Goal: Find specific page/section: Find specific page/section

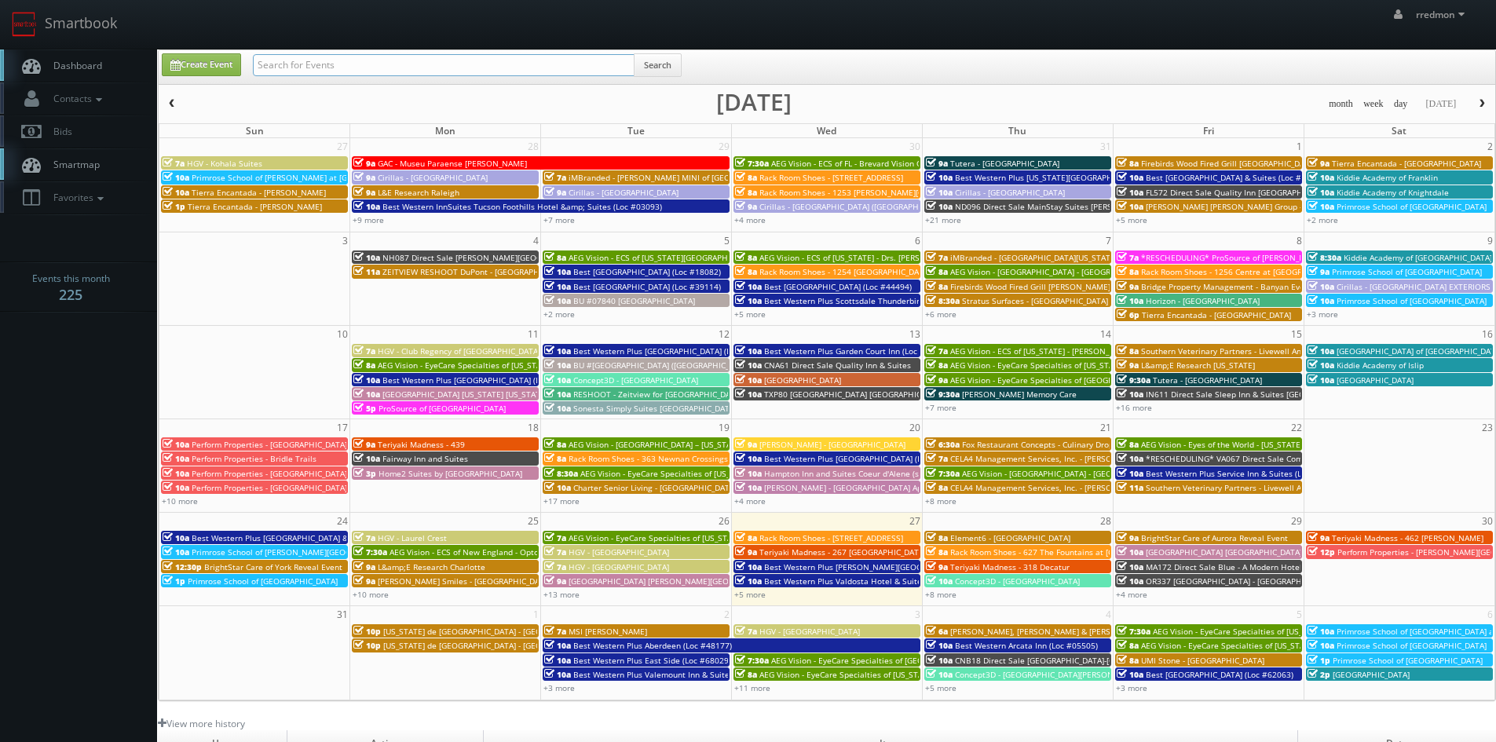
click at [393, 68] on input "text" at bounding box center [444, 65] width 382 height 22
type input "el paso"
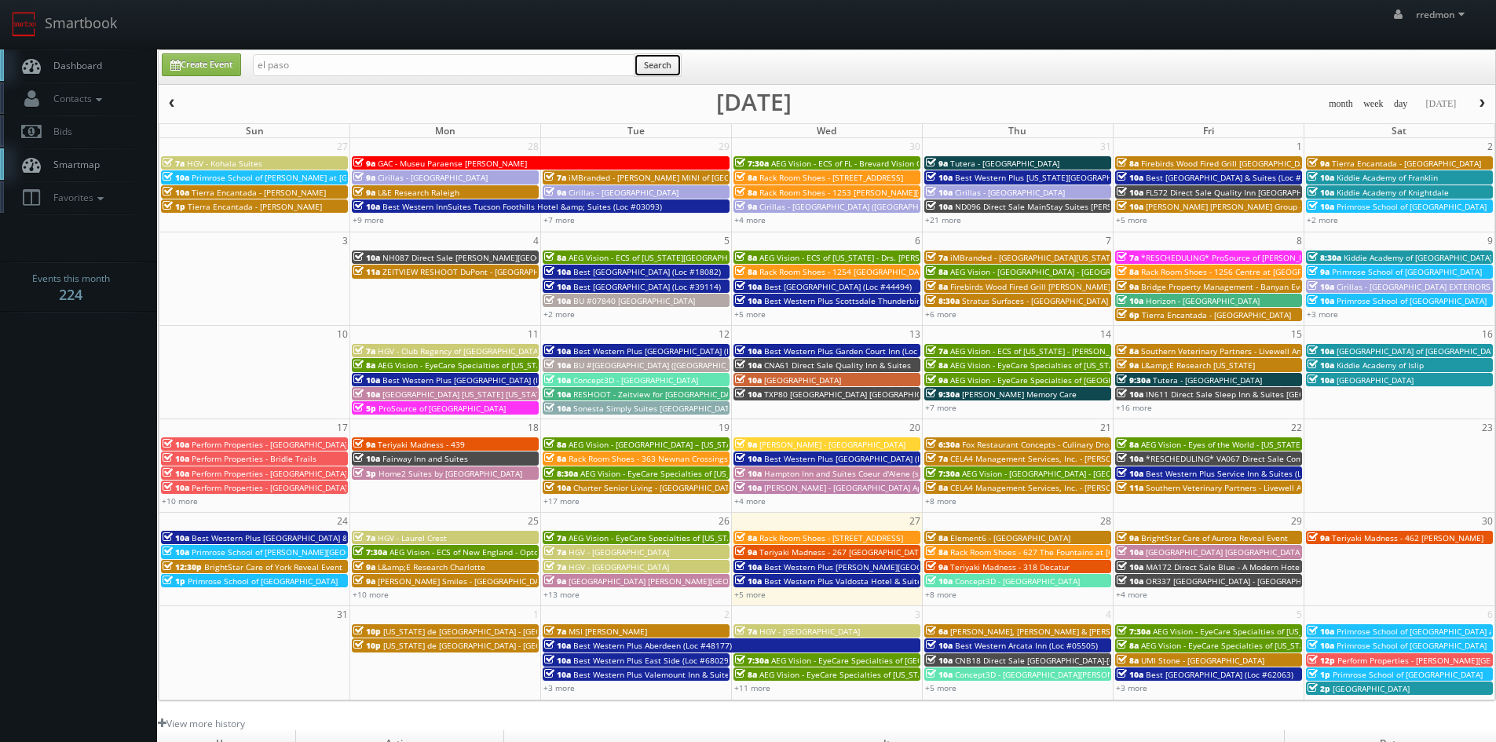
click at [660, 71] on button "Search" at bounding box center [658, 65] width 48 height 24
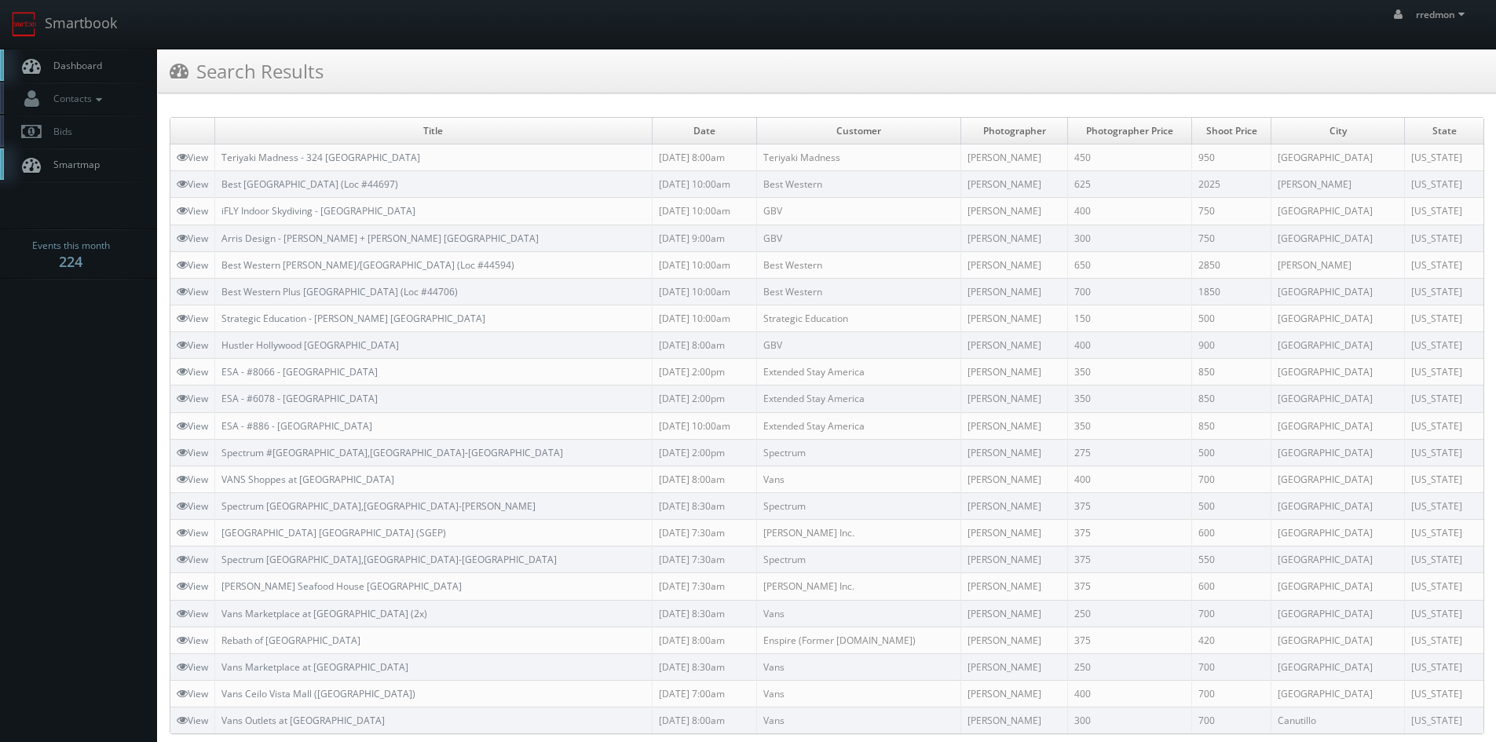
click at [87, 68] on span "Dashboard" at bounding box center [74, 65] width 57 height 13
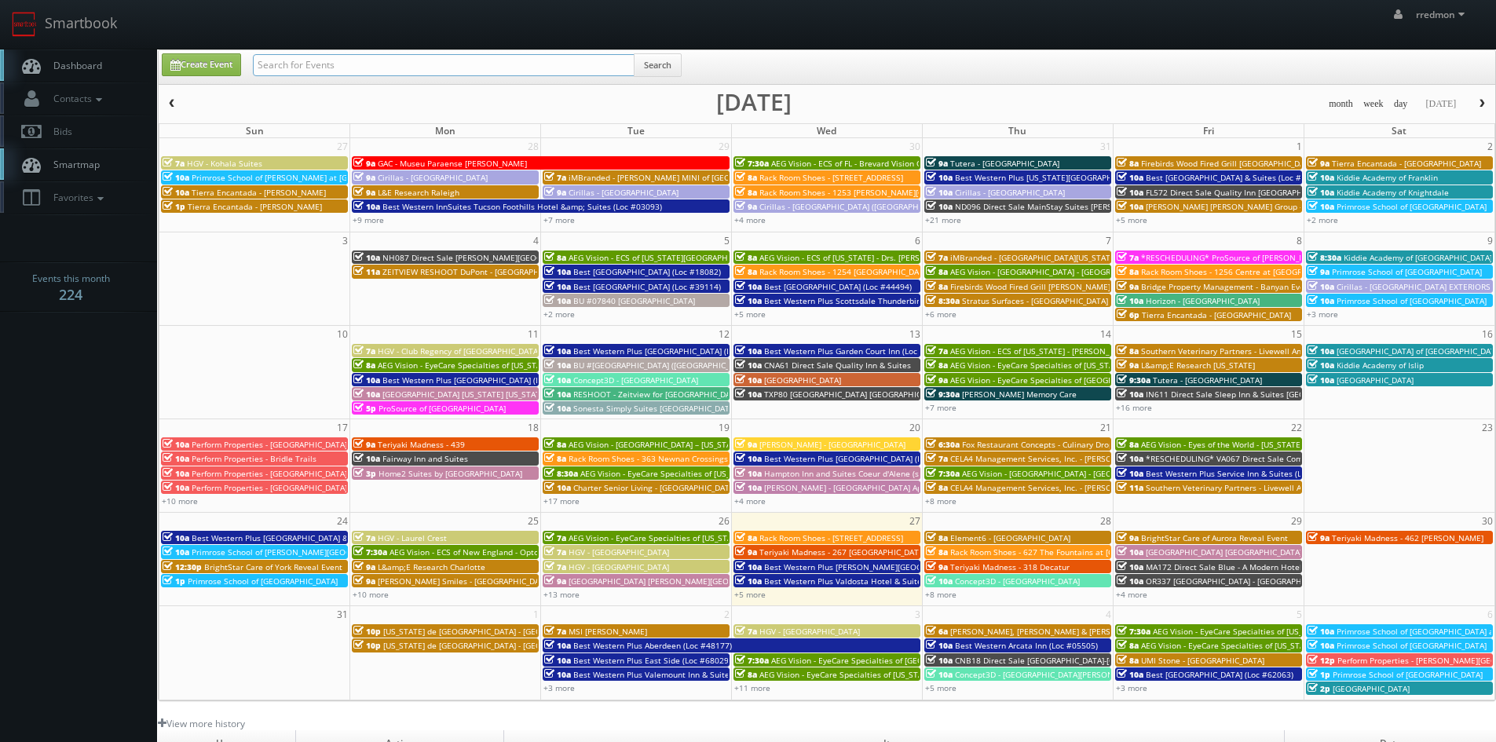
click at [318, 70] on input "text" at bounding box center [444, 65] width 382 height 22
type input "brightstar"
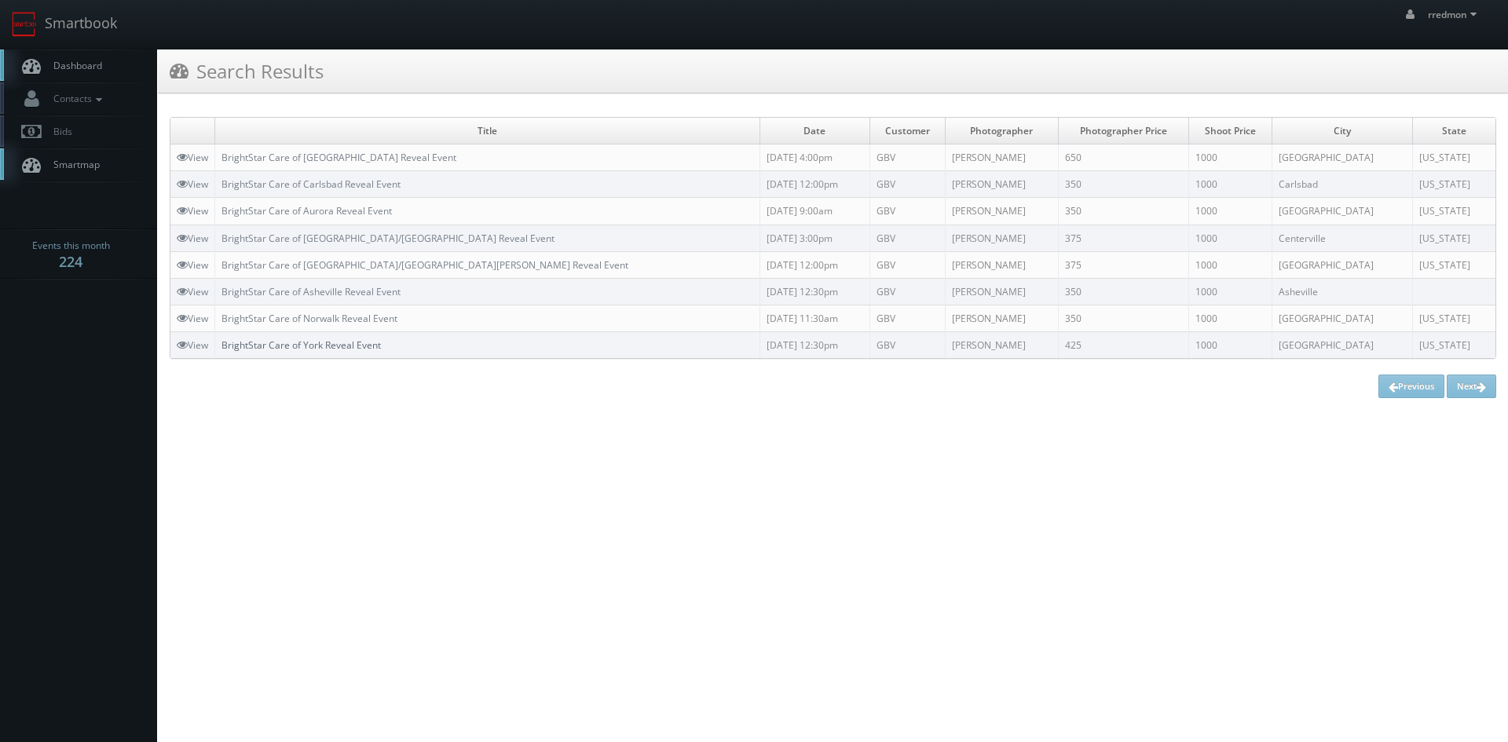
click at [365, 348] on link "BrightStar Care of York Reveal Event" at bounding box center [300, 344] width 159 height 13
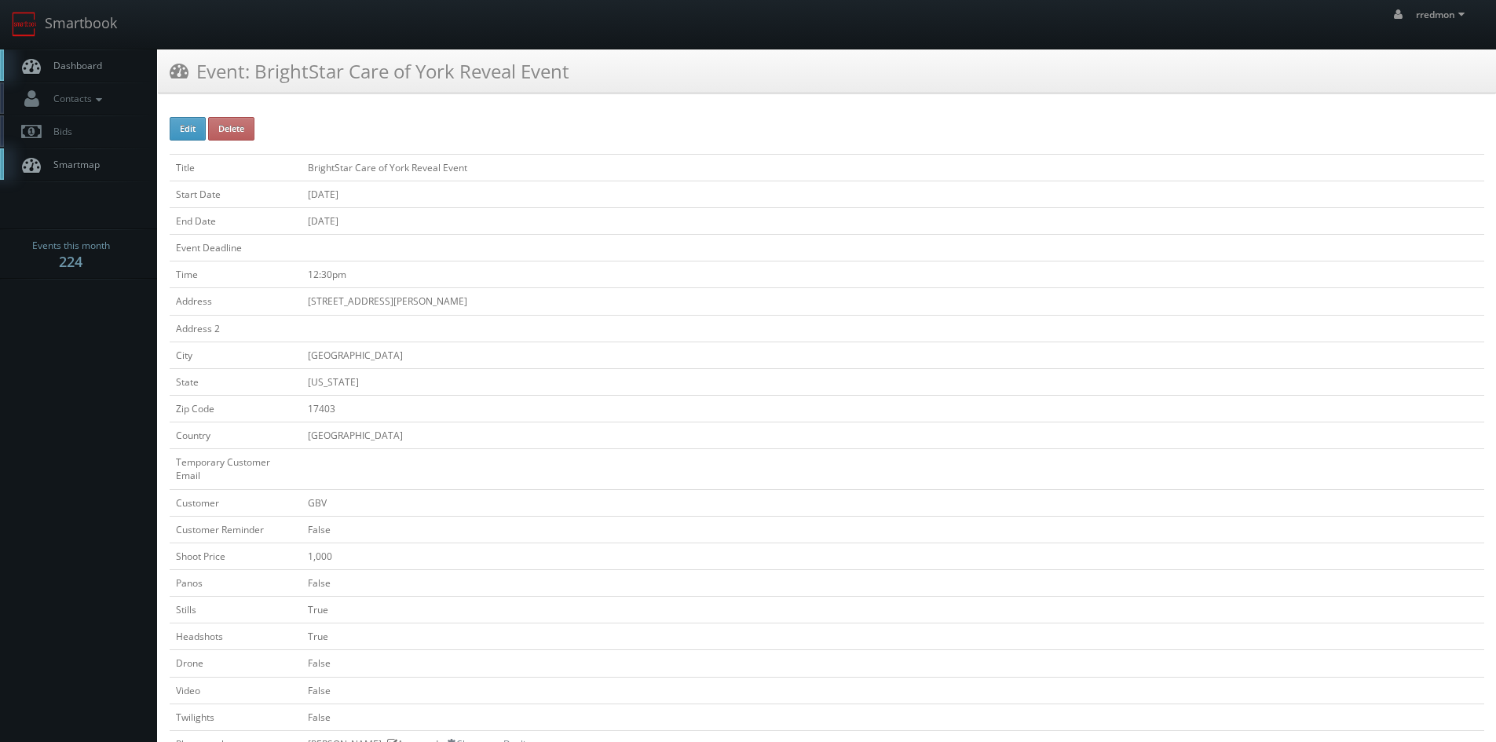
click at [109, 72] on link "Dashboard" at bounding box center [78, 65] width 157 height 32
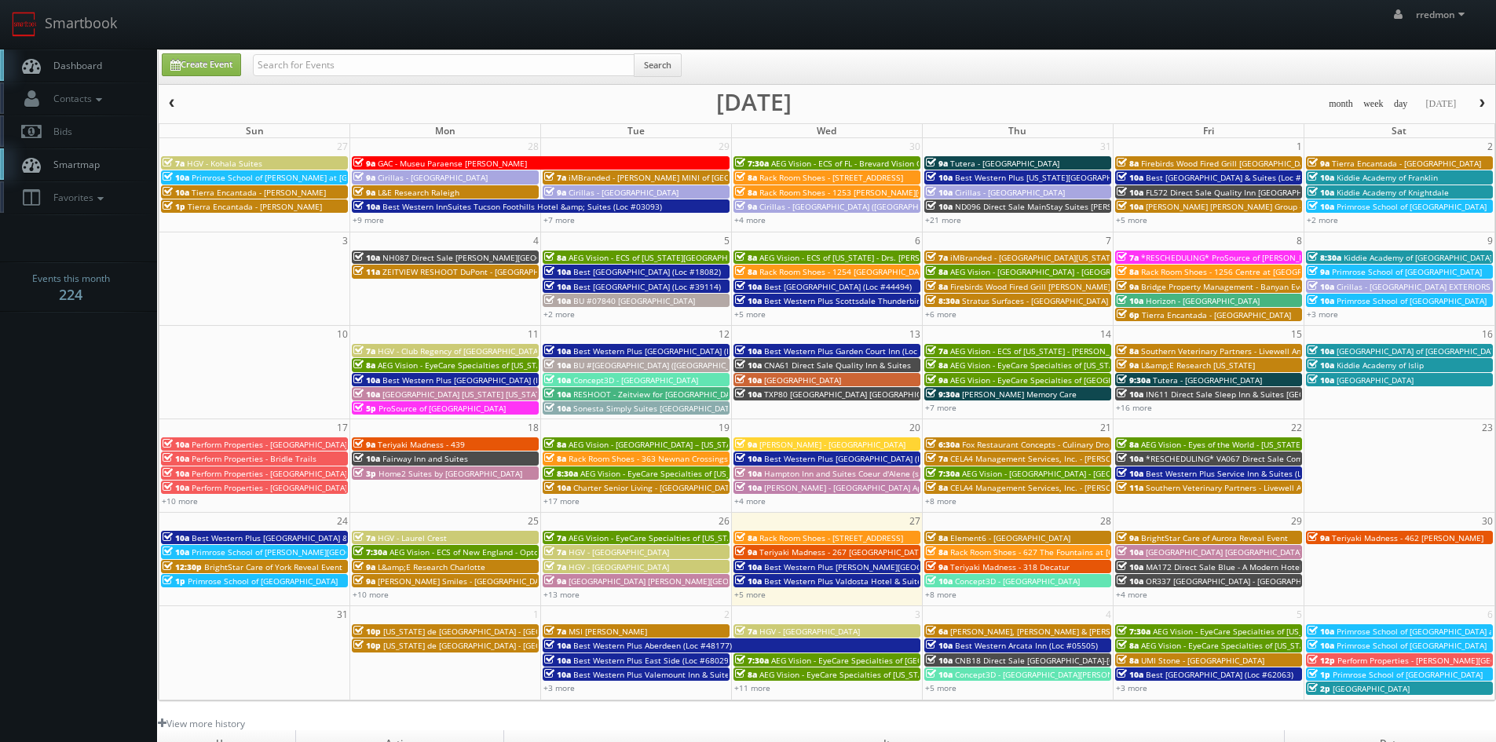
click at [811, 536] on span "Rack Room Shoes - [STREET_ADDRESS]" at bounding box center [831, 537] width 144 height 11
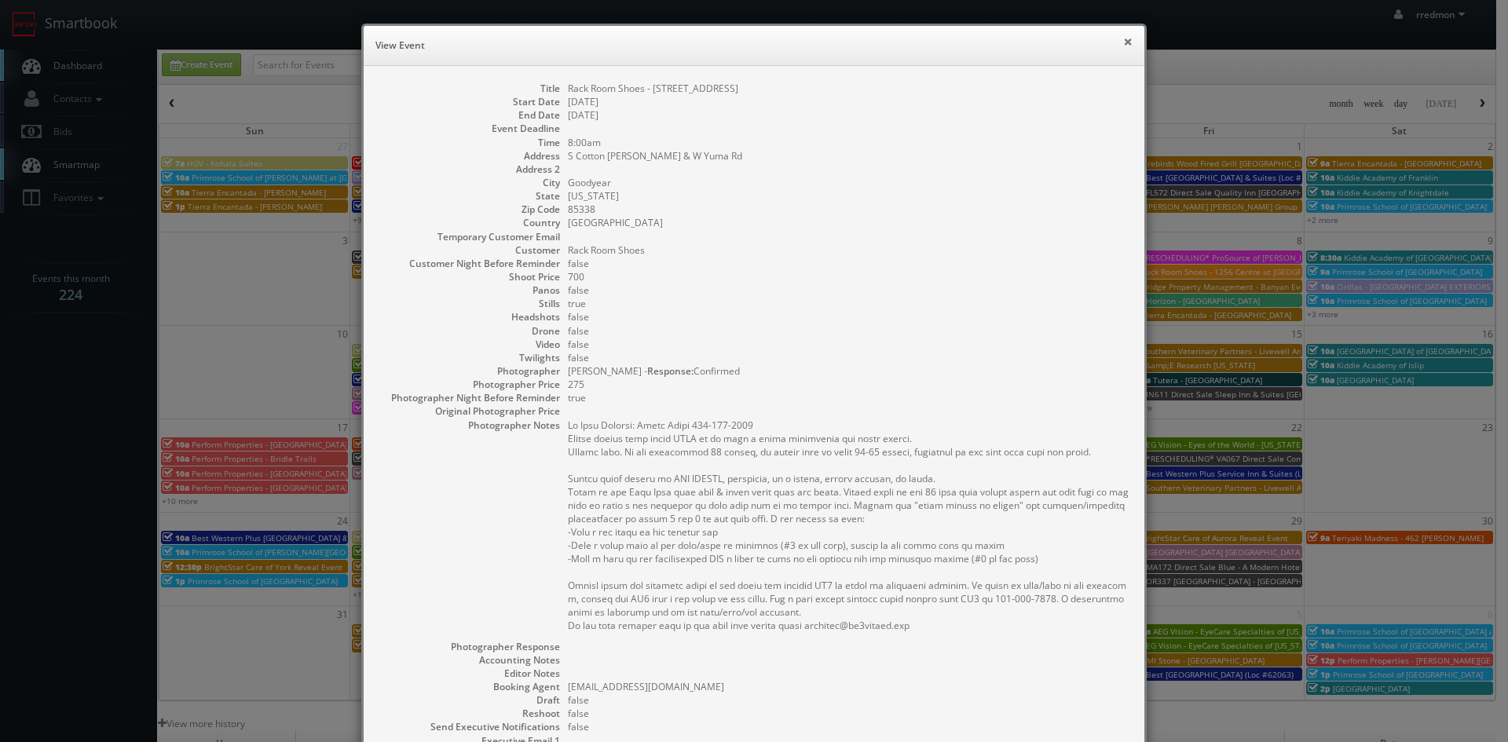
click at [1123, 46] on button "×" at bounding box center [1127, 41] width 9 height 11
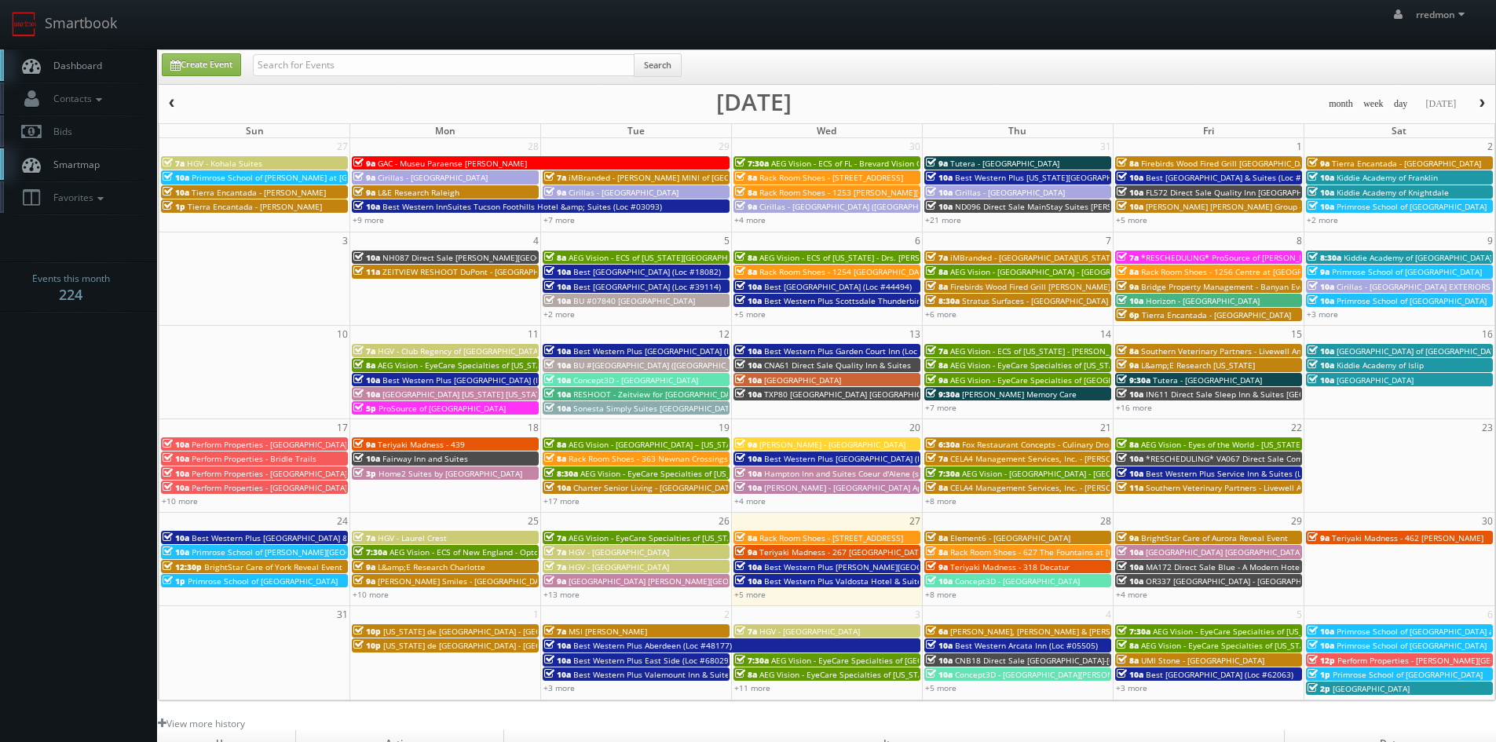
click at [840, 539] on span "Rack Room Shoes - [STREET_ADDRESS]" at bounding box center [831, 537] width 144 height 11
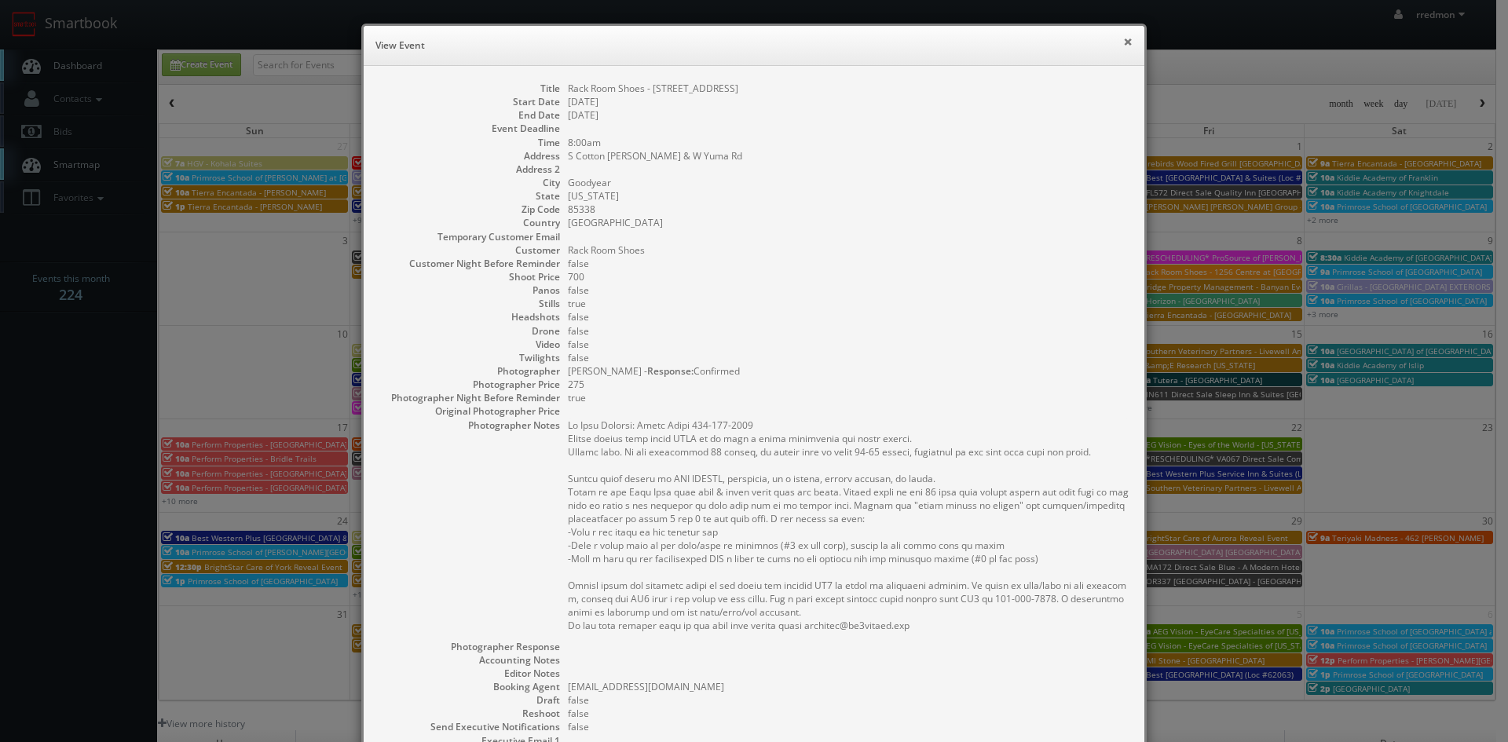
click at [1123, 42] on button "×" at bounding box center [1127, 41] width 9 height 11
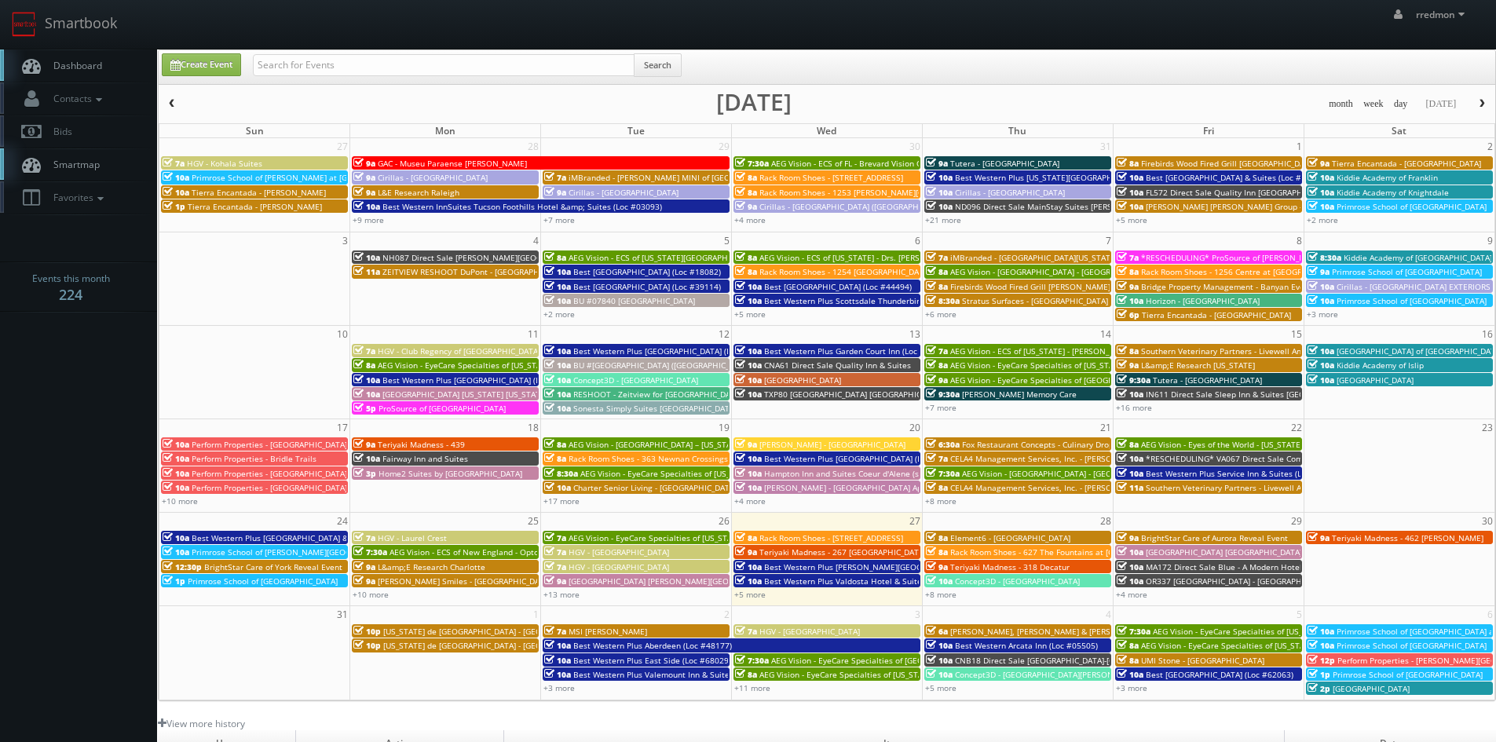
scroll to position [79, 0]
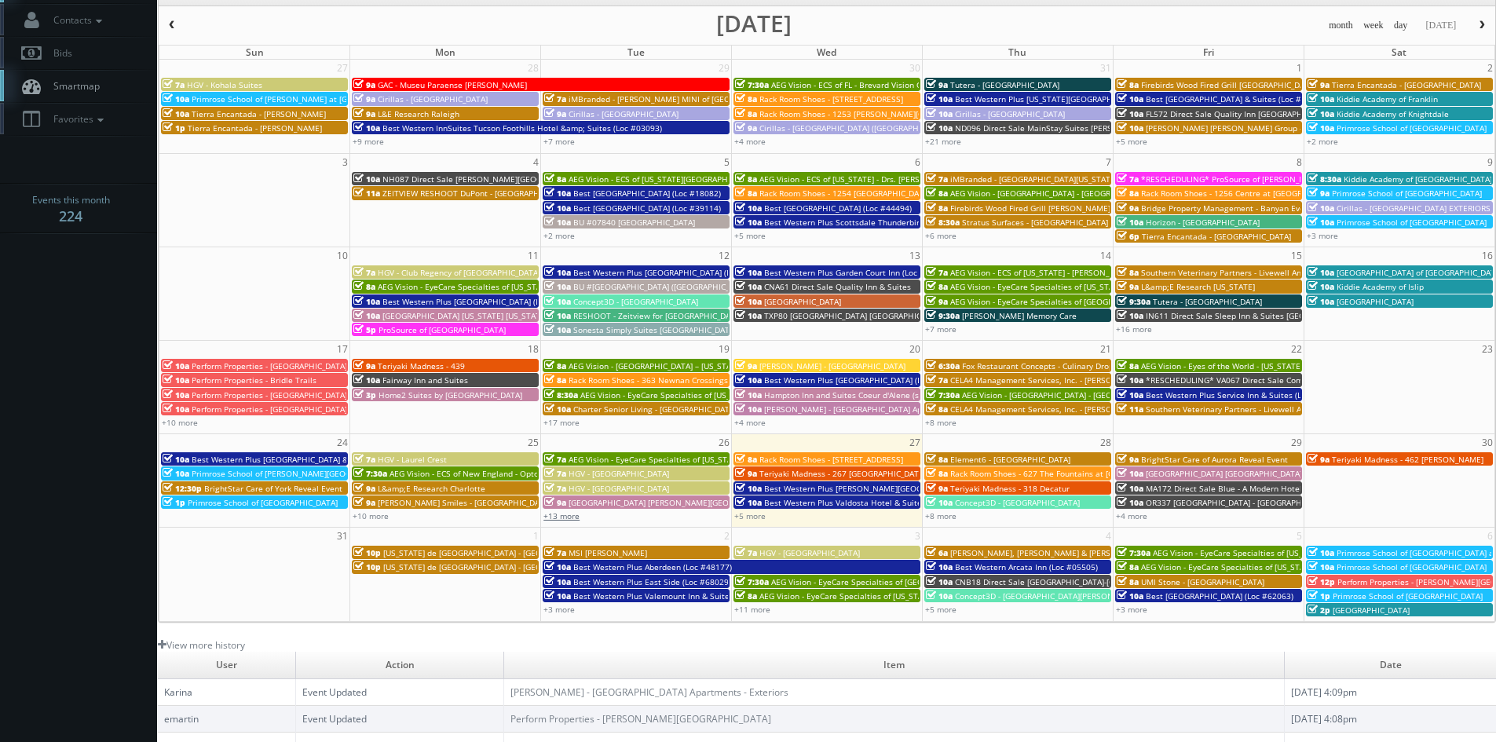
click at [576, 517] on link "+13 more" at bounding box center [561, 515] width 36 height 11
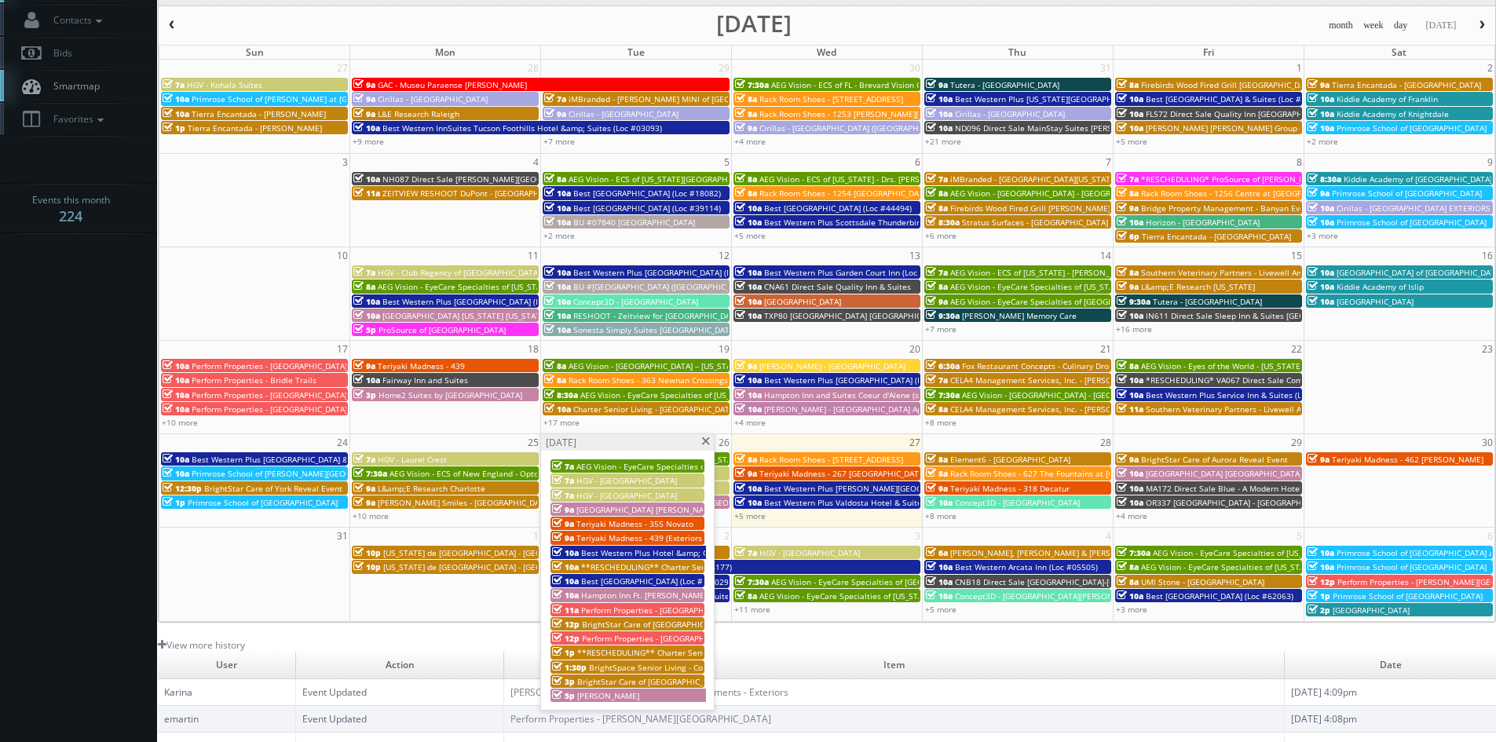
click at [707, 444] on span at bounding box center [705, 441] width 10 height 9
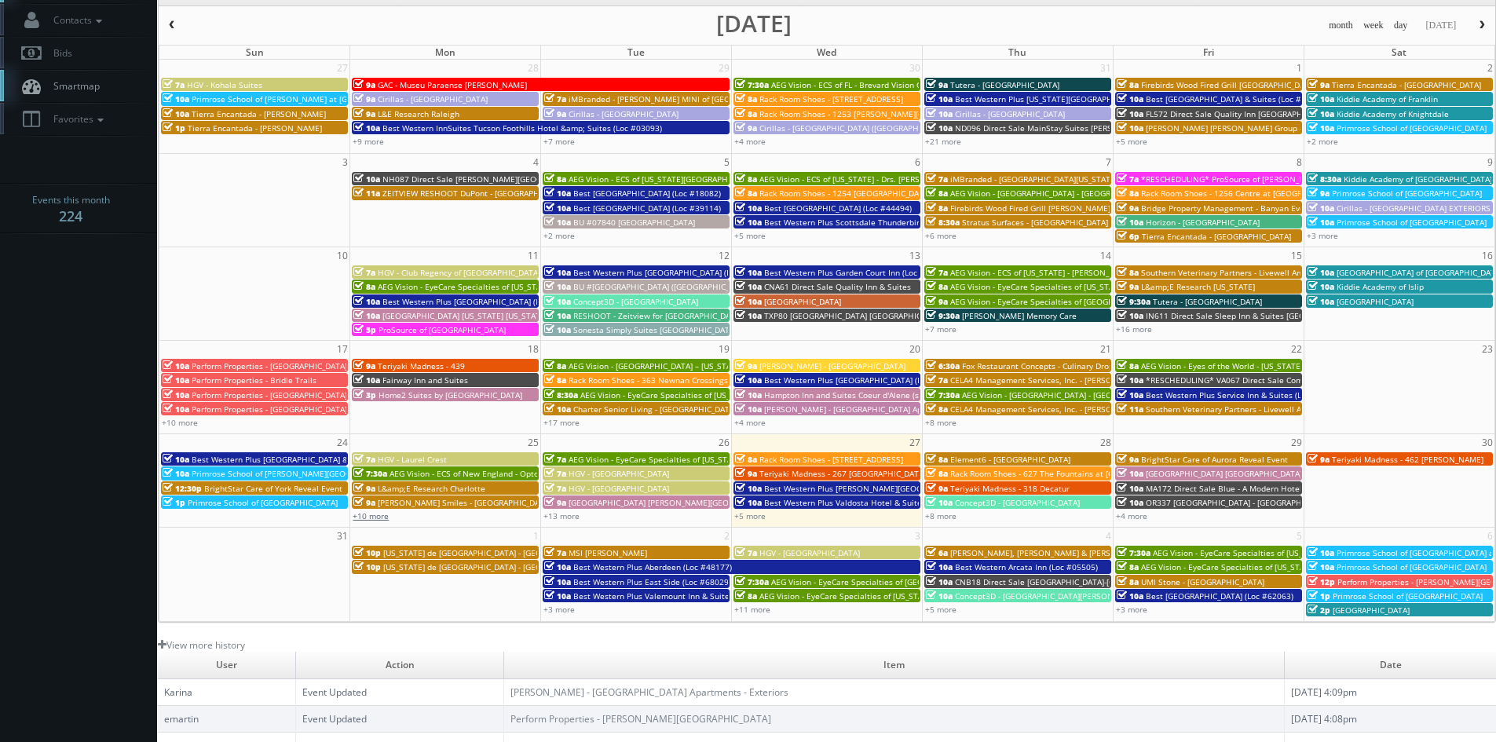
click at [375, 515] on link "+10 more" at bounding box center [371, 515] width 36 height 11
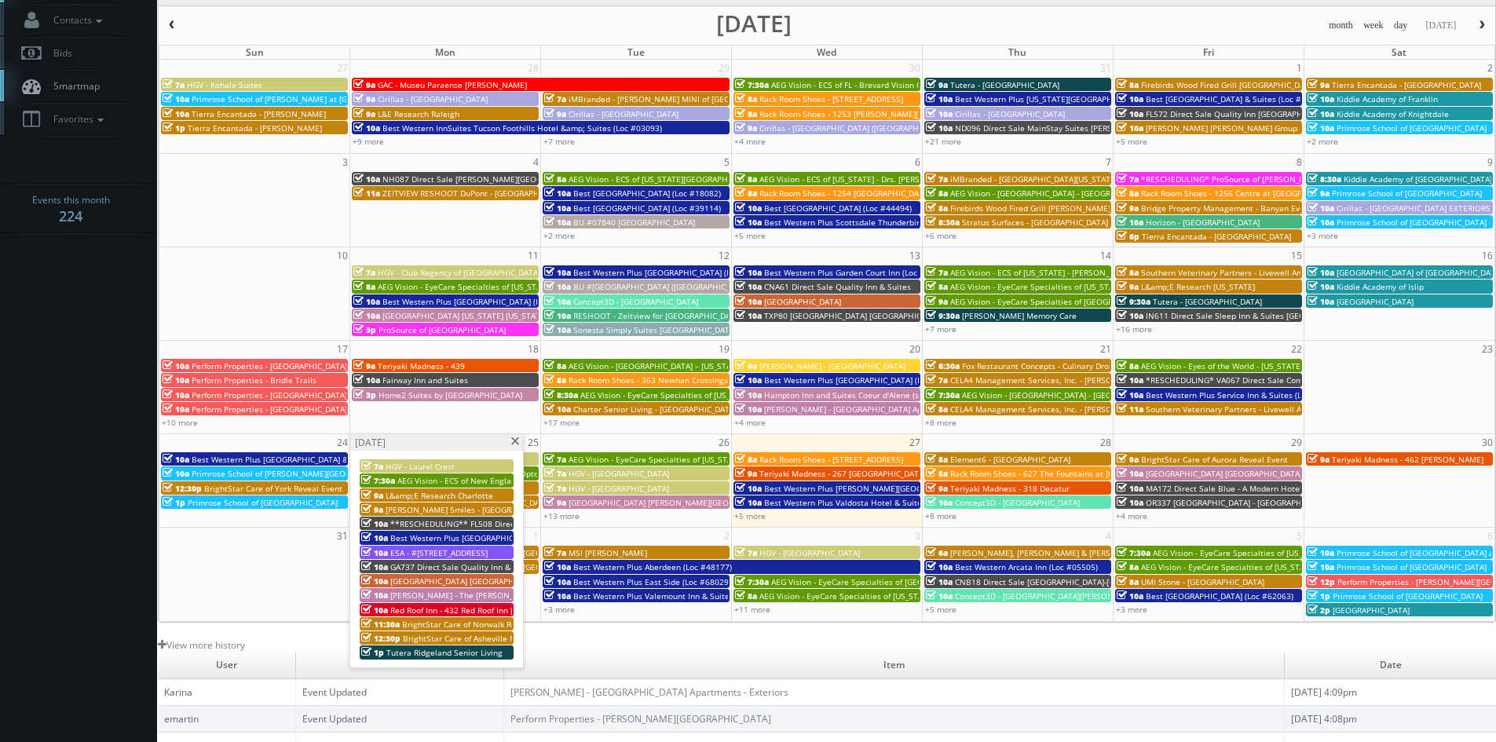
click at [516, 444] on span at bounding box center [515, 441] width 10 height 9
